Goal: Task Accomplishment & Management: Complete application form

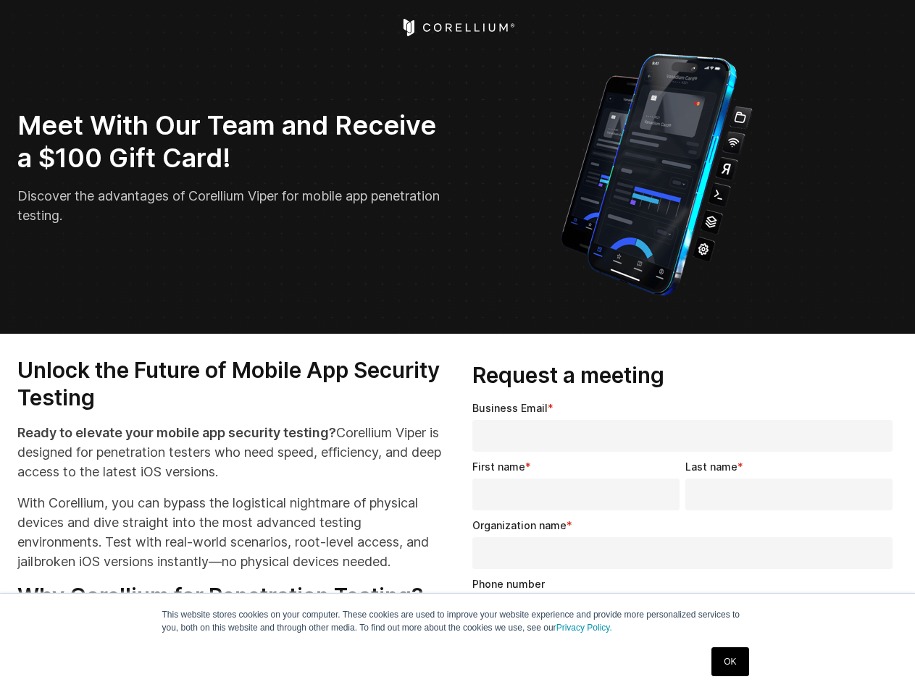
select select "**"
click at [685, 547] on input "Organization name *" at bounding box center [682, 553] width 420 height 32
click at [883, 663] on img "Open Intercom Messenger" at bounding box center [882, 663] width 17 height 17
